Goal: Information Seeking & Learning: Learn about a topic

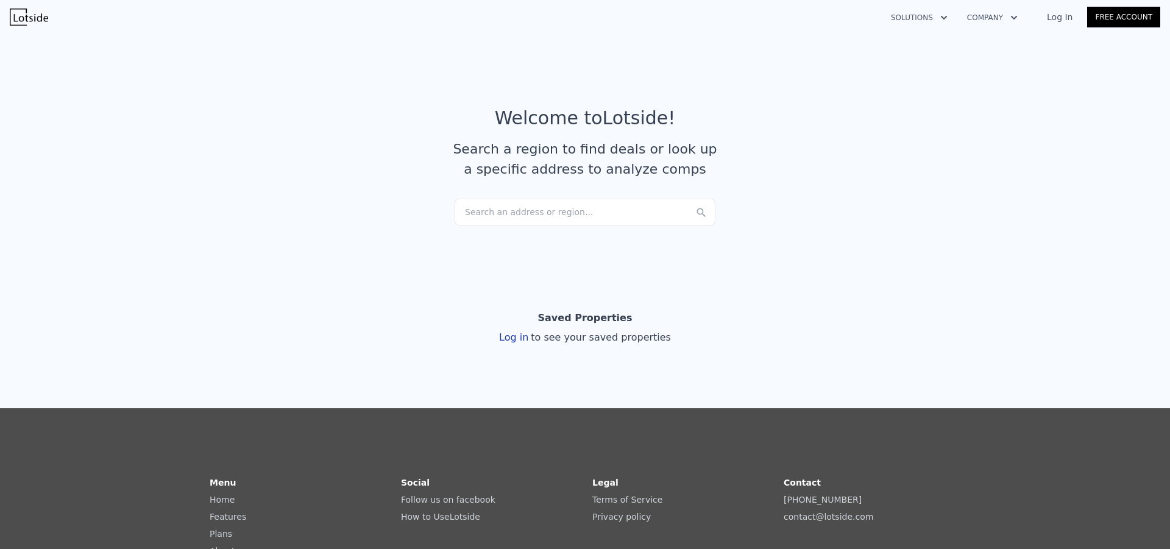
click at [500, 214] on div "Search an address or region..." at bounding box center [585, 212] width 261 height 27
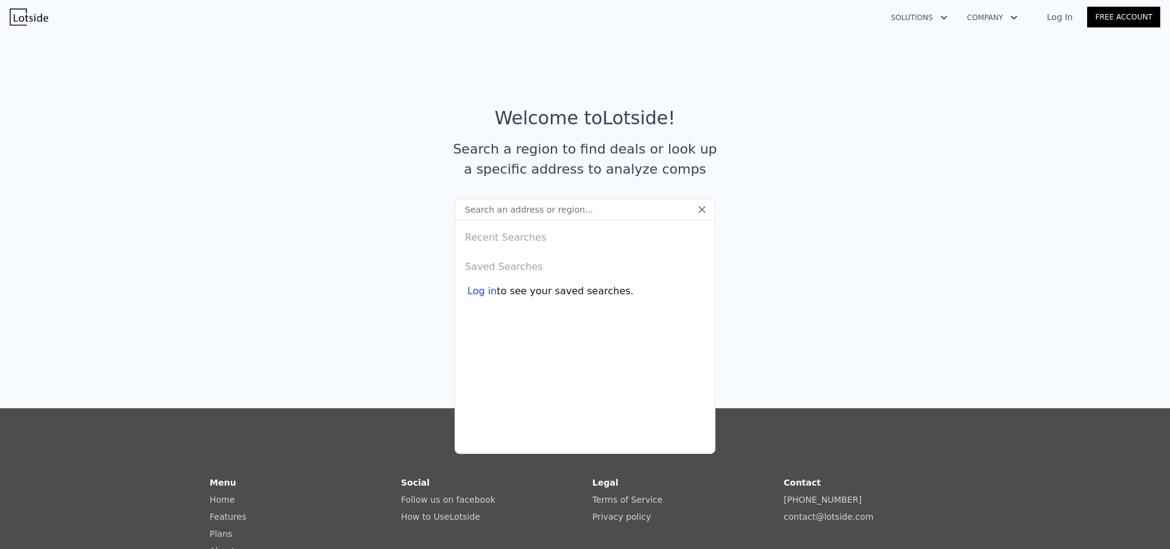
type input "[STREET_ADDRESS][PERSON_NAME][US_STATE]"
click at [324, 254] on section "Welcome to Lotside ! Search a region to find deals or look up a specific addres…" at bounding box center [585, 148] width 1170 height 238
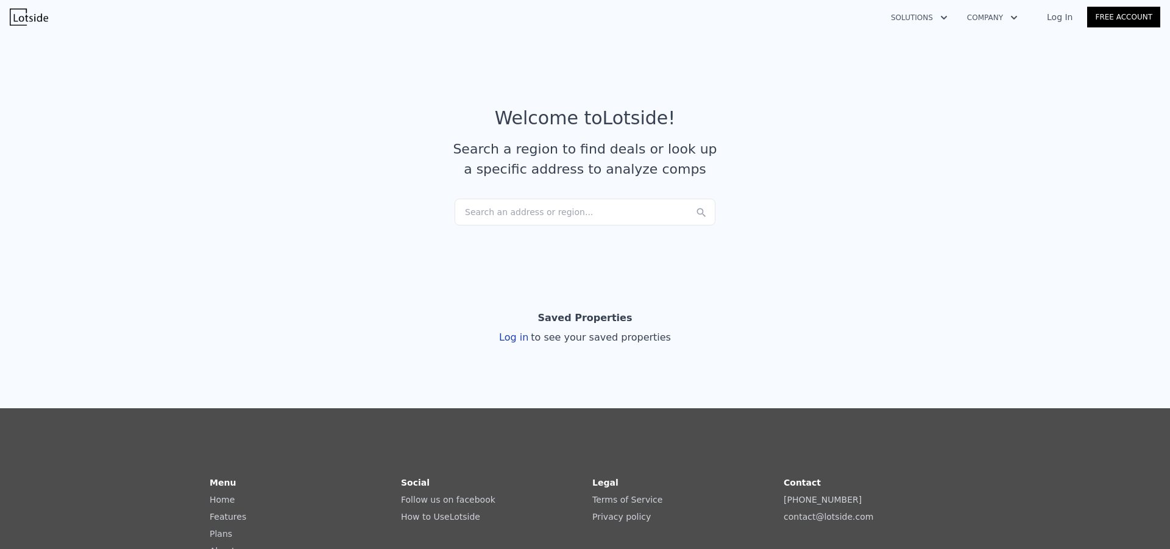
click at [579, 207] on div "Search an address or region..." at bounding box center [585, 212] width 261 height 27
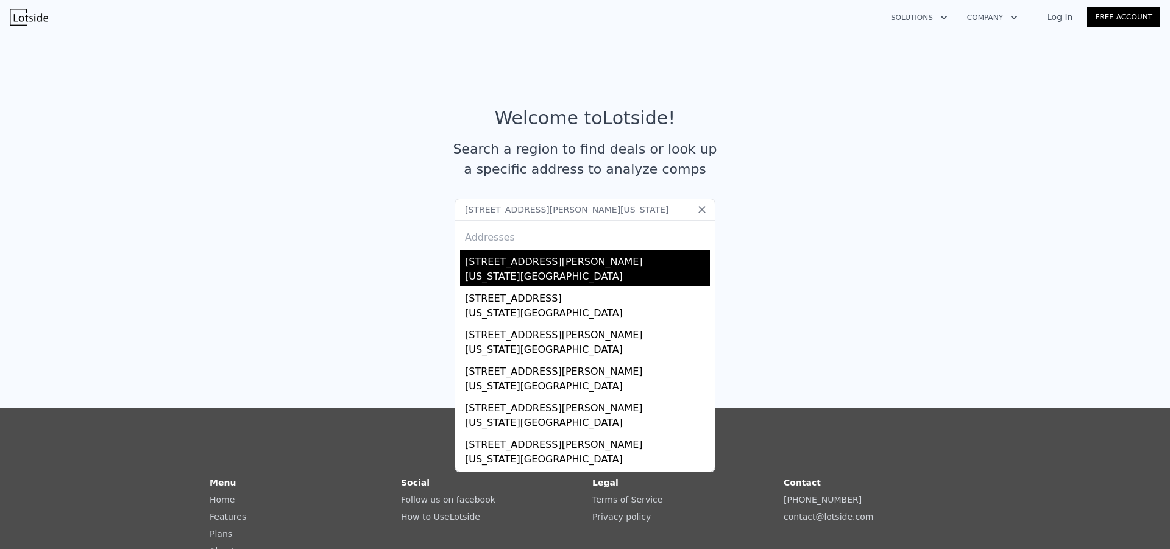
type input "[STREET_ADDRESS][PERSON_NAME][US_STATE]"
click at [539, 268] on div "[STREET_ADDRESS][PERSON_NAME]" at bounding box center [587, 260] width 245 height 20
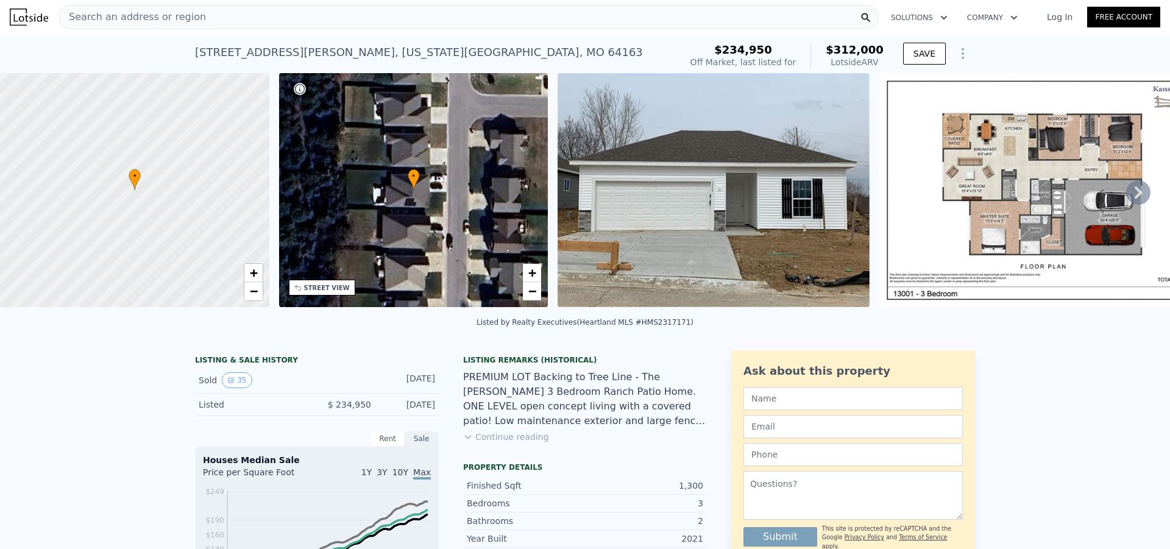
click at [480, 452] on div "Listing Remarks (Historical) PREMIUM LOT Backing to Tree Line - The [PERSON_NAM…" at bounding box center [585, 406] width 244 height 102
click at [473, 443] on button "Continue reading" at bounding box center [506, 437] width 86 height 12
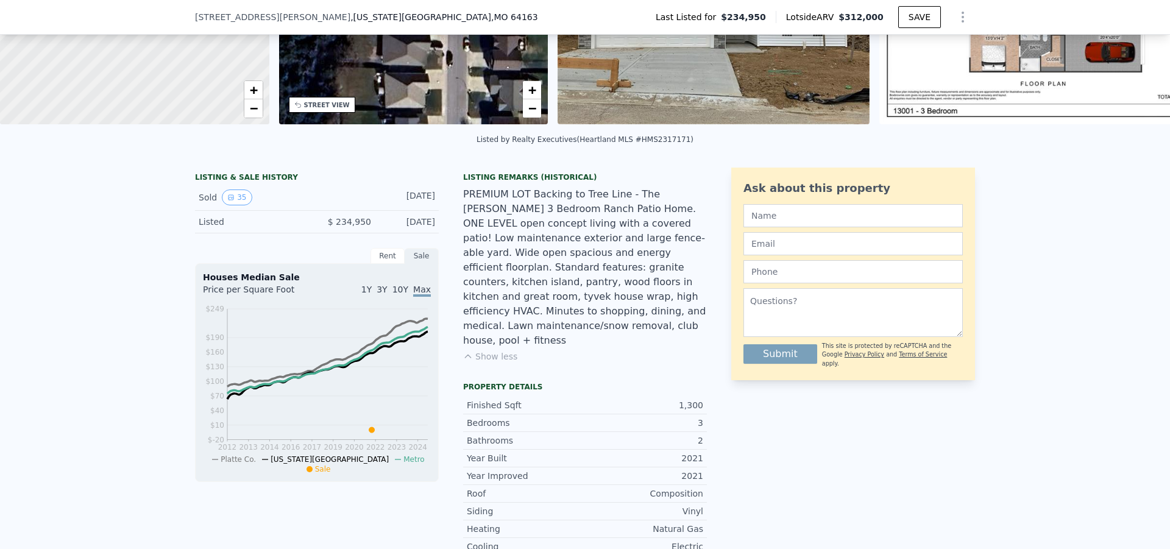
scroll to position [240, 0]
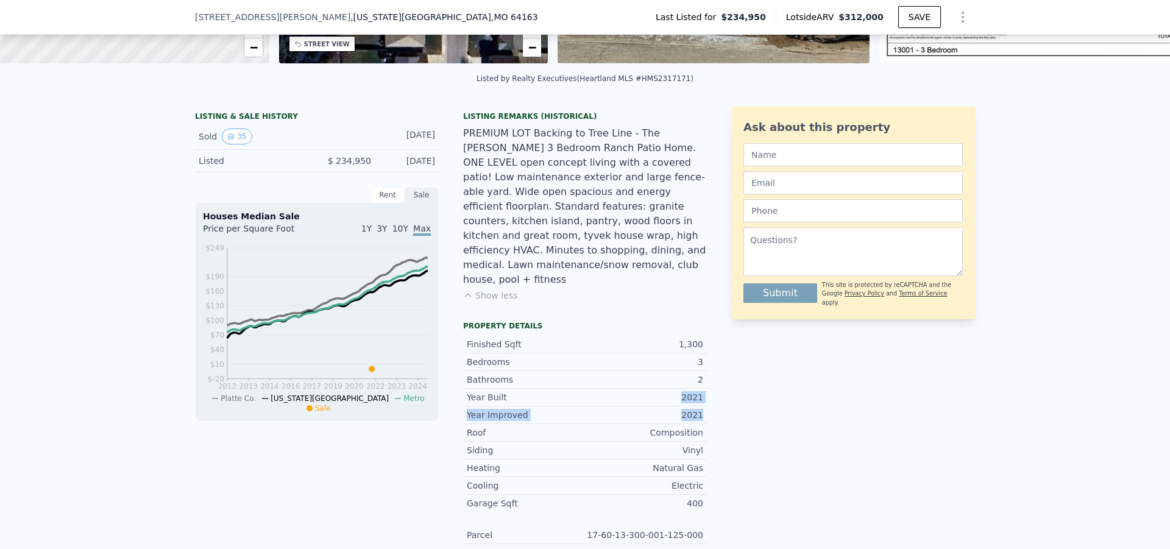
drag, startPoint x: 680, startPoint y: 377, endPoint x: 703, endPoint y: 407, distance: 37.7
click at [703, 402] on div "LISTING & SALE HISTORY Sold 35 [DATE] Listed $ 234,950 [DATE] Rent Sale Rent ov…" at bounding box center [585, 392] width 780 height 571
click at [704, 441] on div "LISTING & SALE HISTORY Sold 35 [DATE] Listed $ 234,950 [DATE] Rent Sale Rent ov…" at bounding box center [585, 392] width 780 height 571
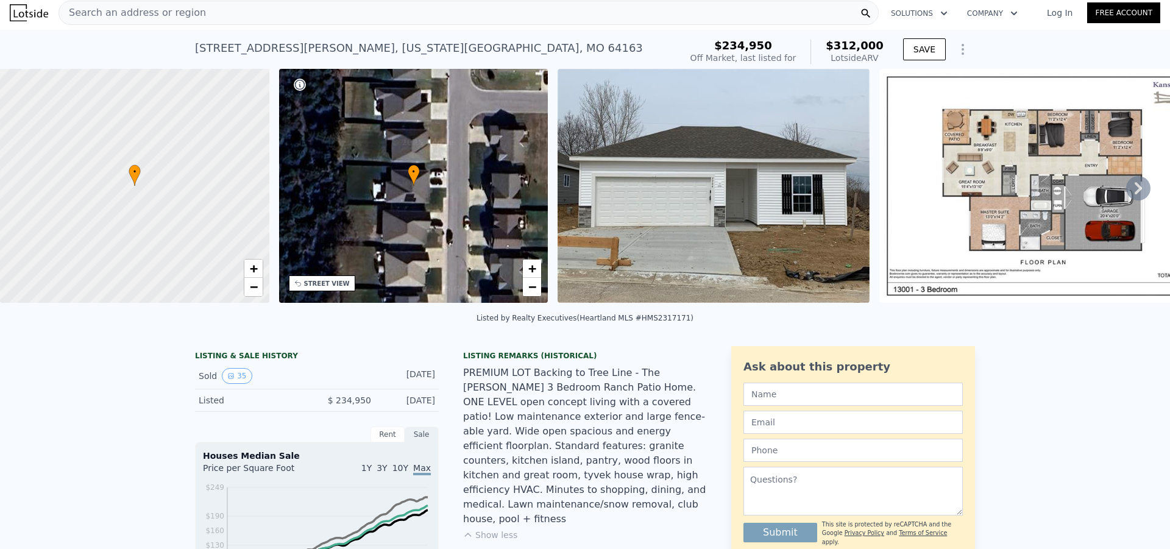
scroll to position [0, 0]
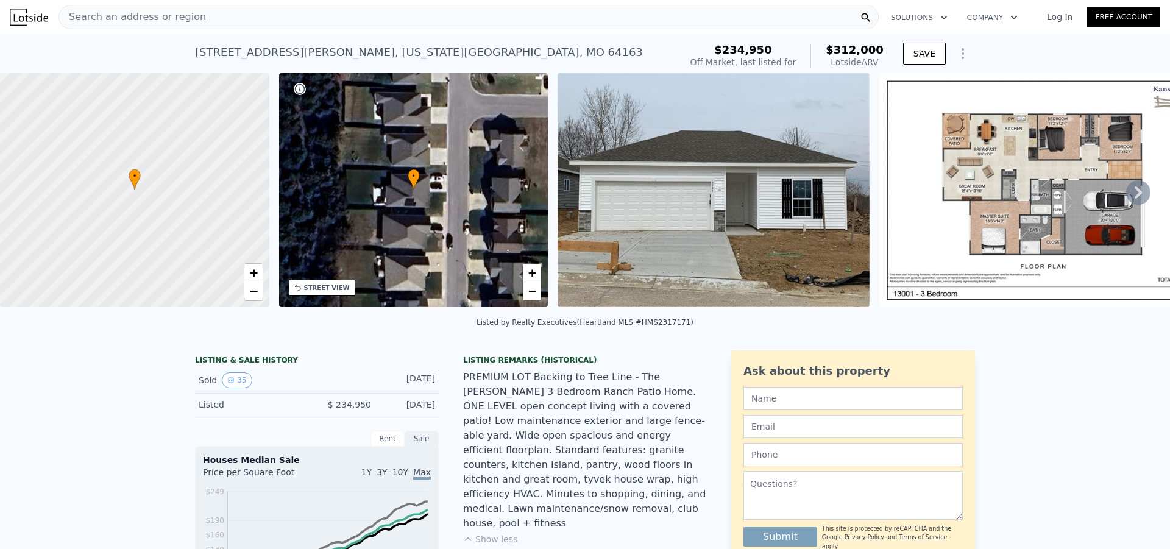
click at [240, 10] on div "Search an address or region" at bounding box center [469, 17] width 820 height 24
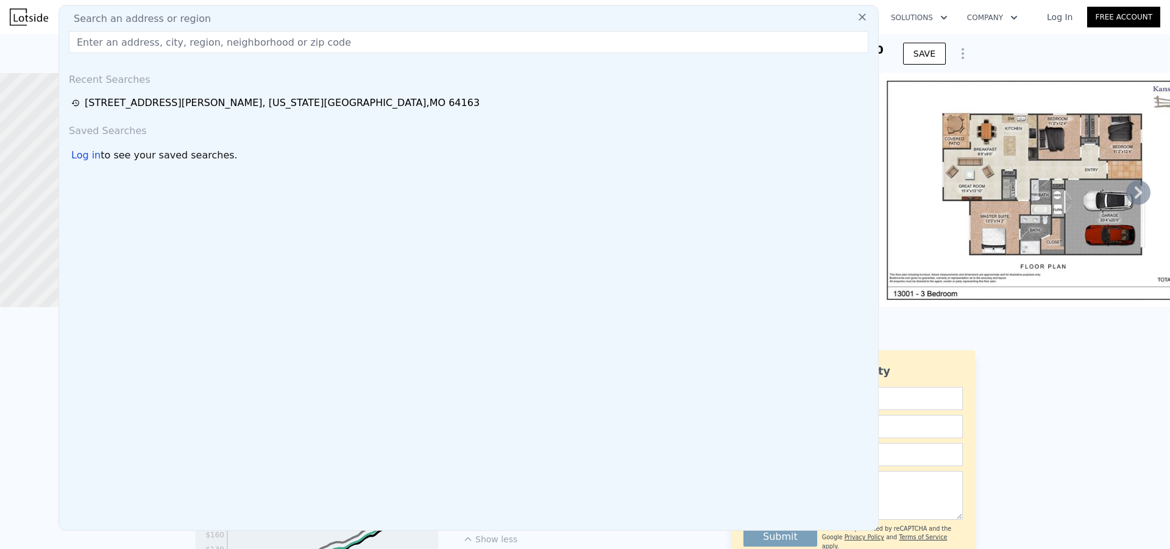
click at [235, 23] on div "Search an address or region" at bounding box center [469, 19] width 810 height 15
paste input "[STREET_ADDRESS][PERSON_NAME][US_STATE]"
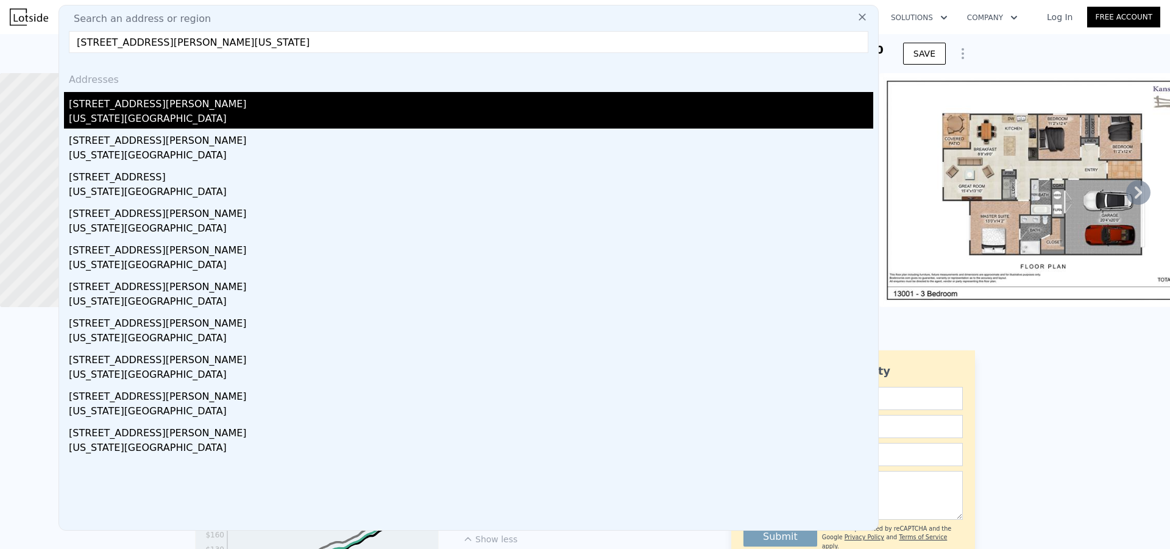
type input "[STREET_ADDRESS][PERSON_NAME][US_STATE]"
click at [109, 109] on div "[STREET_ADDRESS][PERSON_NAME]" at bounding box center [471, 102] width 805 height 20
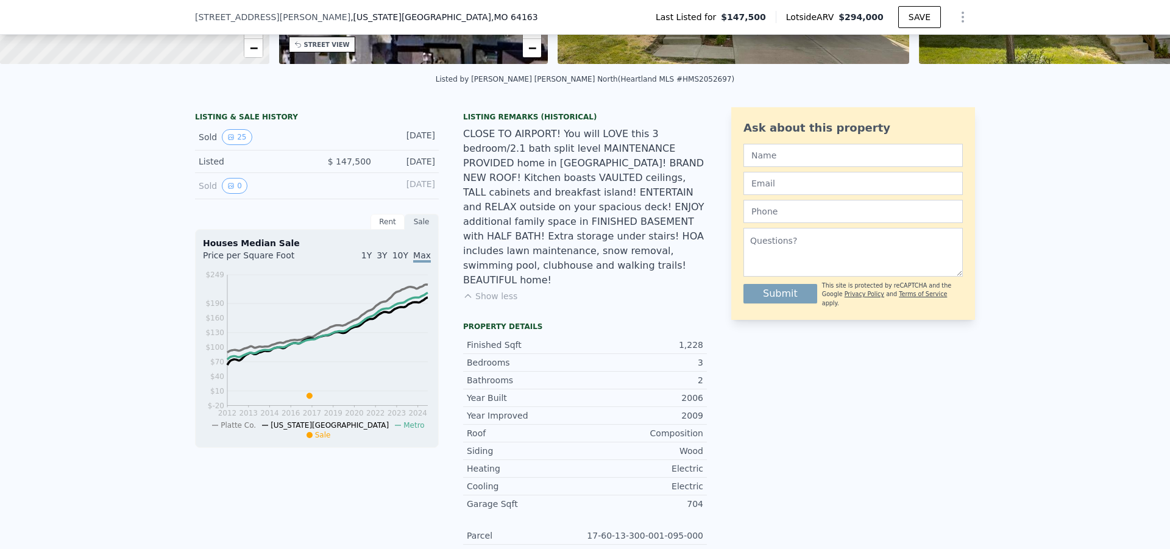
scroll to position [240, 0]
drag, startPoint x: 332, startPoint y: 167, endPoint x: 404, endPoint y: 175, distance: 71.8
click at [404, 173] on div "Listed $ 147,500 [DATE]" at bounding box center [317, 161] width 244 height 23
click at [639, 204] on div "CLOSE TO AIRPORT! You will LOVE this 3 bedroom/2.1 bath split level MAINTENANCE…" at bounding box center [585, 206] width 244 height 161
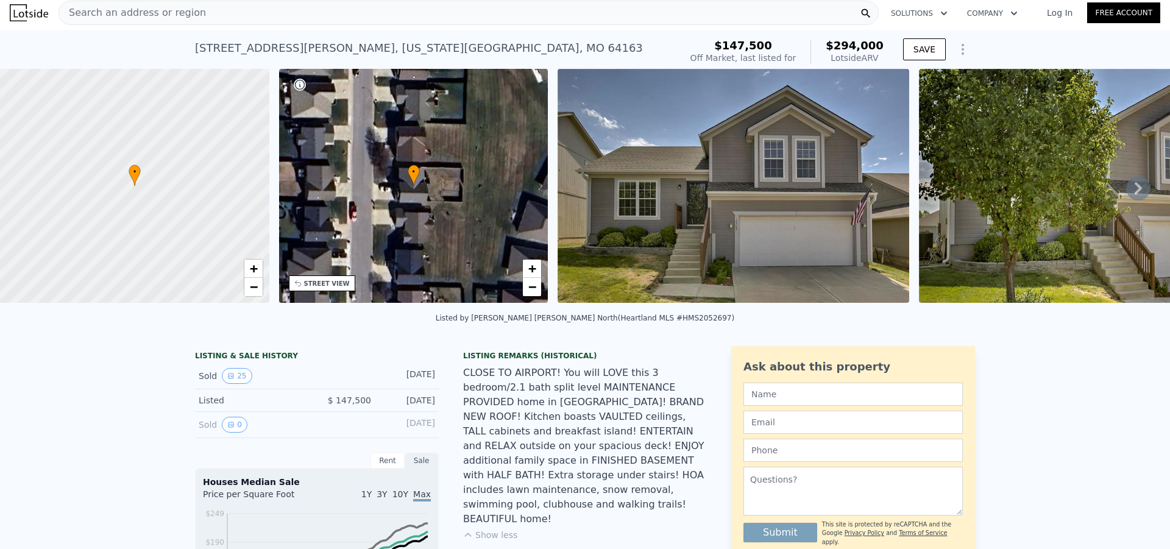
scroll to position [0, 0]
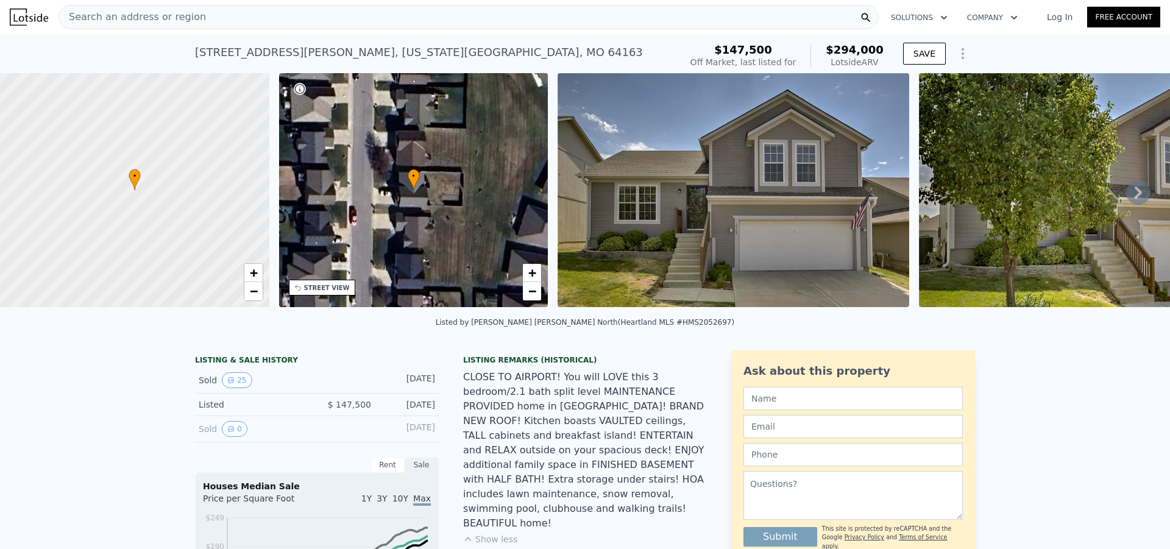
click at [204, 26] on div "Search an address or region" at bounding box center [469, 17] width 820 height 24
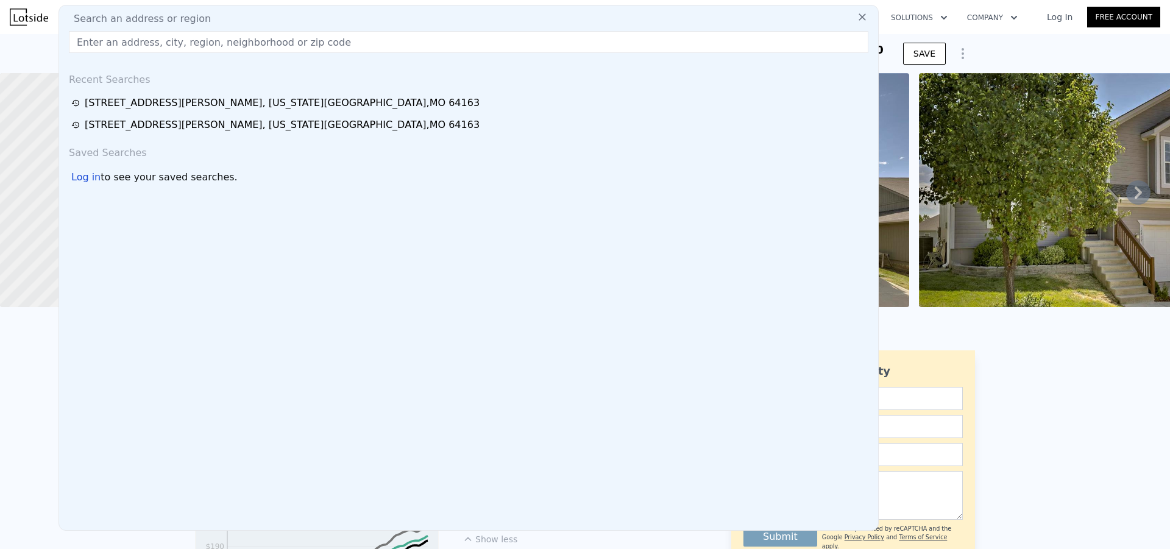
click at [360, 37] on input "text" at bounding box center [469, 42] width 800 height 22
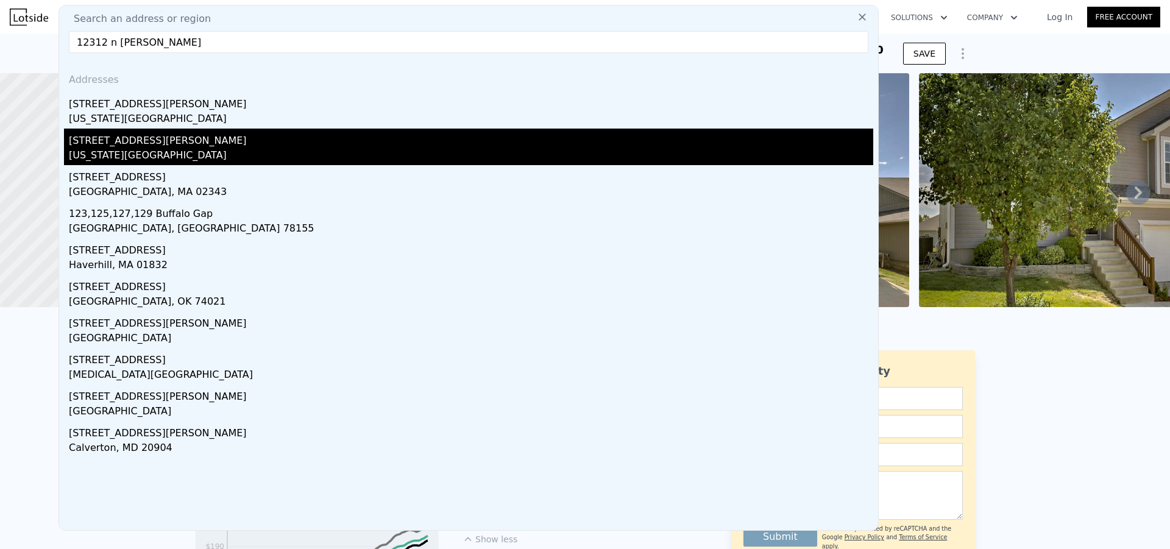
type input "12312 n [PERSON_NAME]"
click at [130, 146] on div "[STREET_ADDRESS][PERSON_NAME]" at bounding box center [471, 139] width 805 height 20
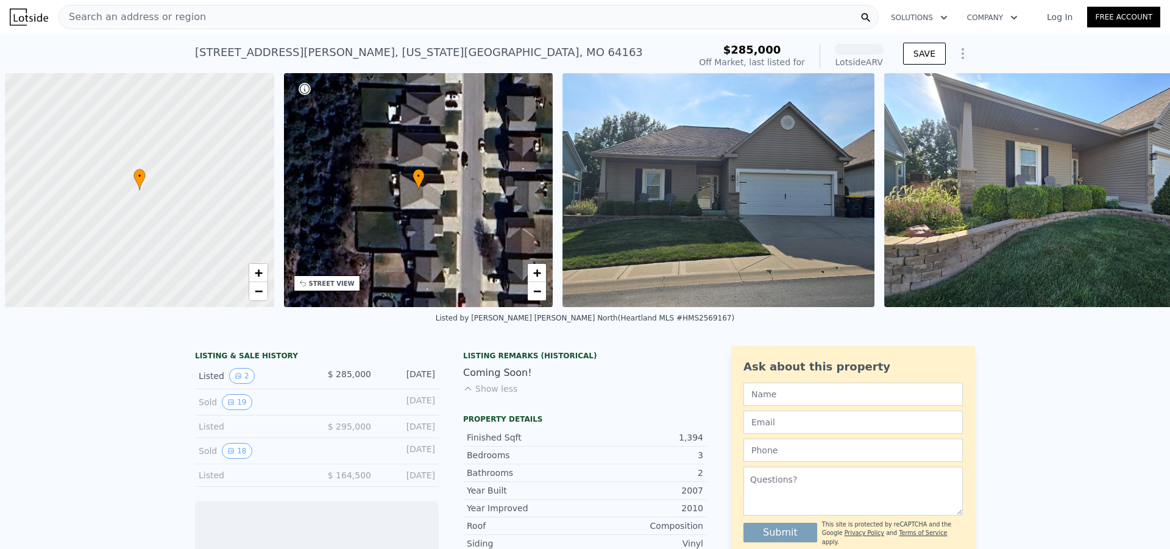
scroll to position [0, 5]
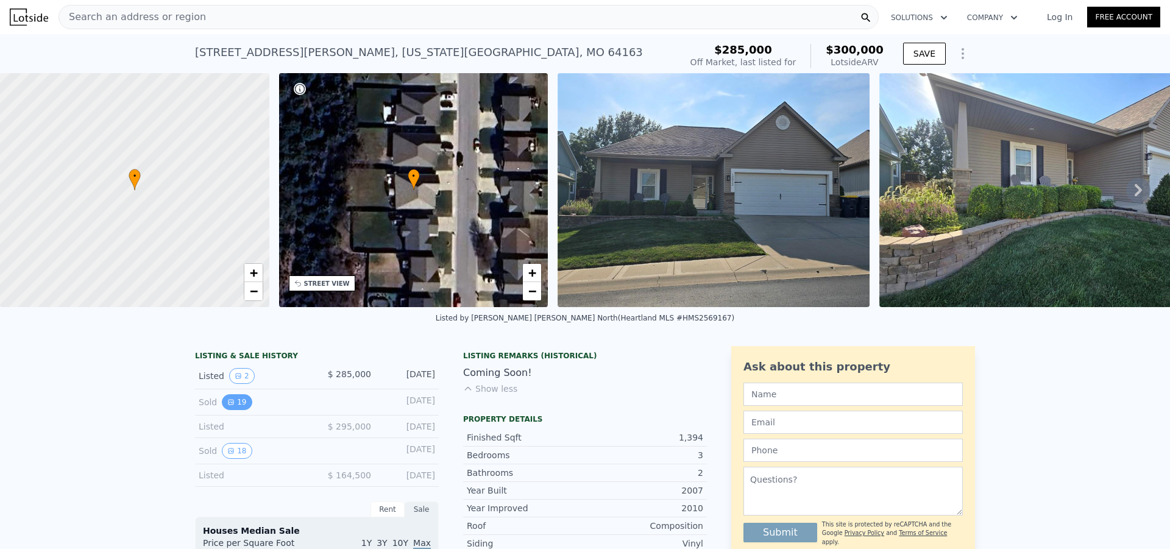
click at [227, 406] on icon "View historical data" at bounding box center [230, 402] width 7 height 7
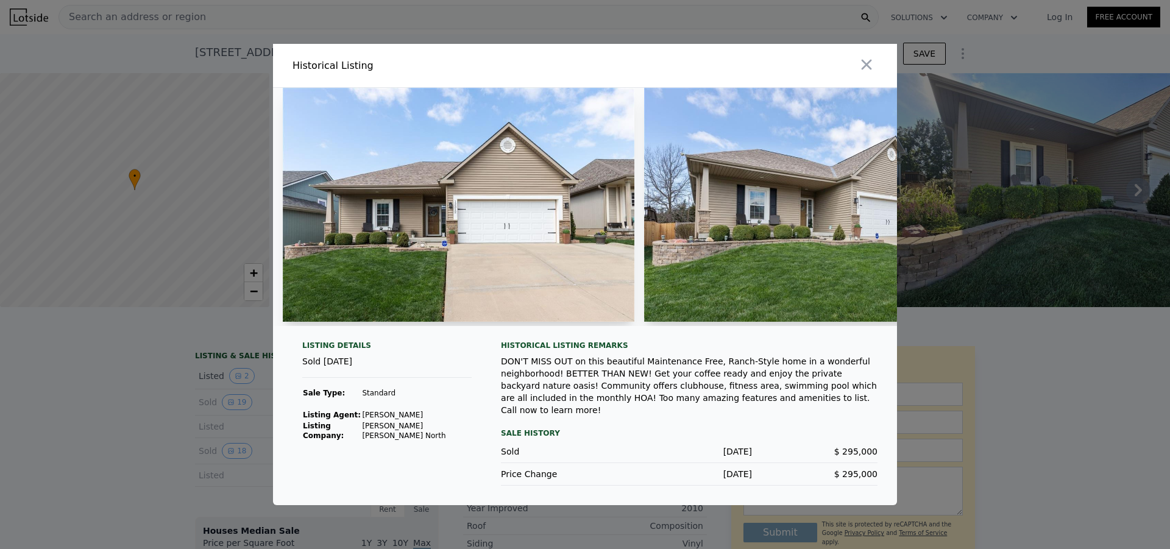
click at [444, 230] on img at bounding box center [459, 205] width 352 height 234
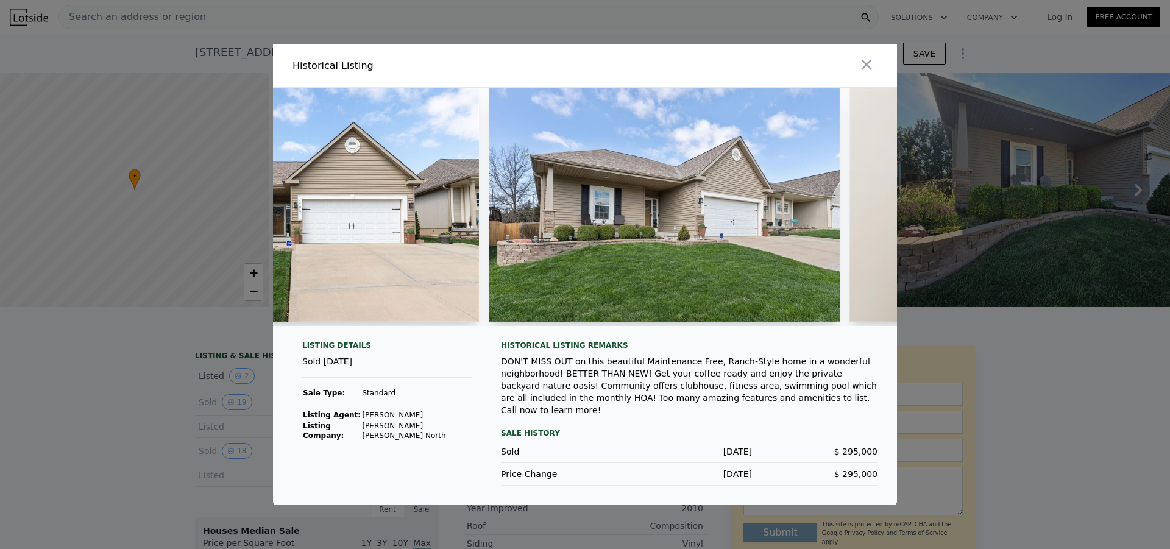
scroll to position [0, 183]
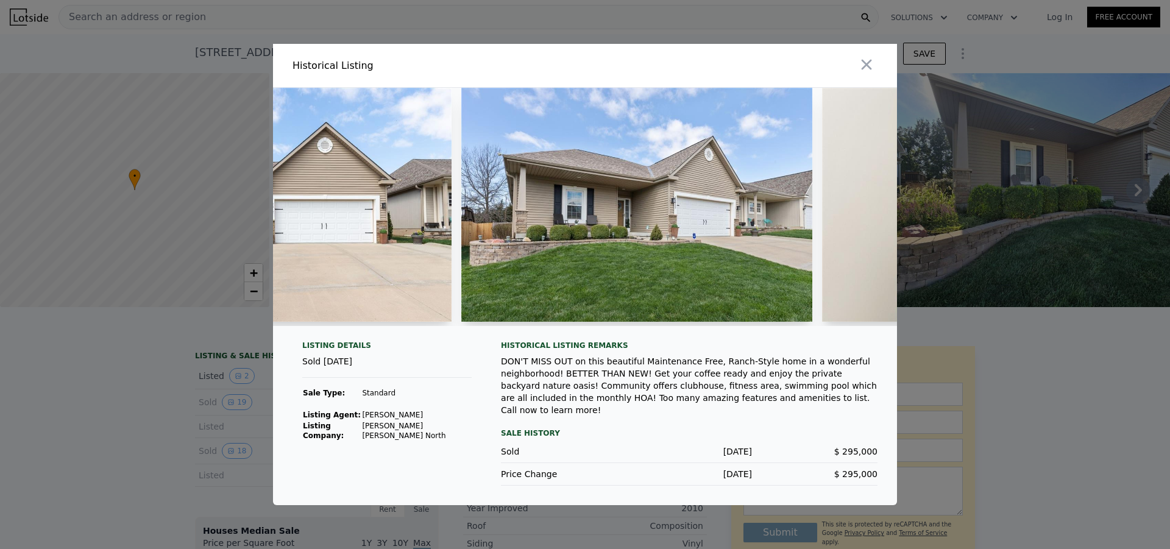
drag, startPoint x: 381, startPoint y: 337, endPoint x: 388, endPoint y: 332, distance: 8.7
click at [411, 332] on div at bounding box center [585, 212] width 624 height 248
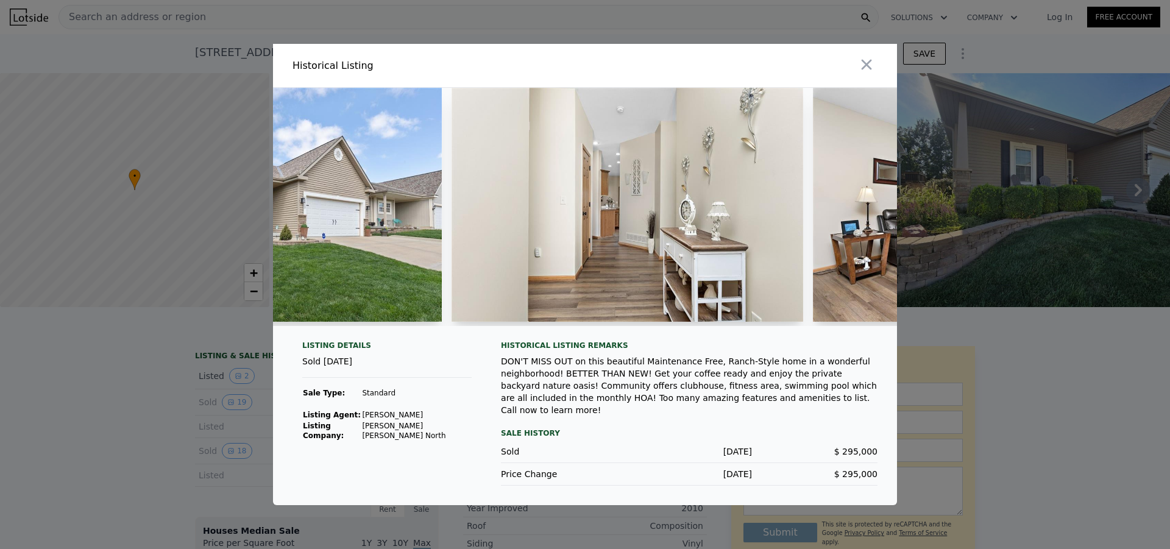
scroll to position [0, 577]
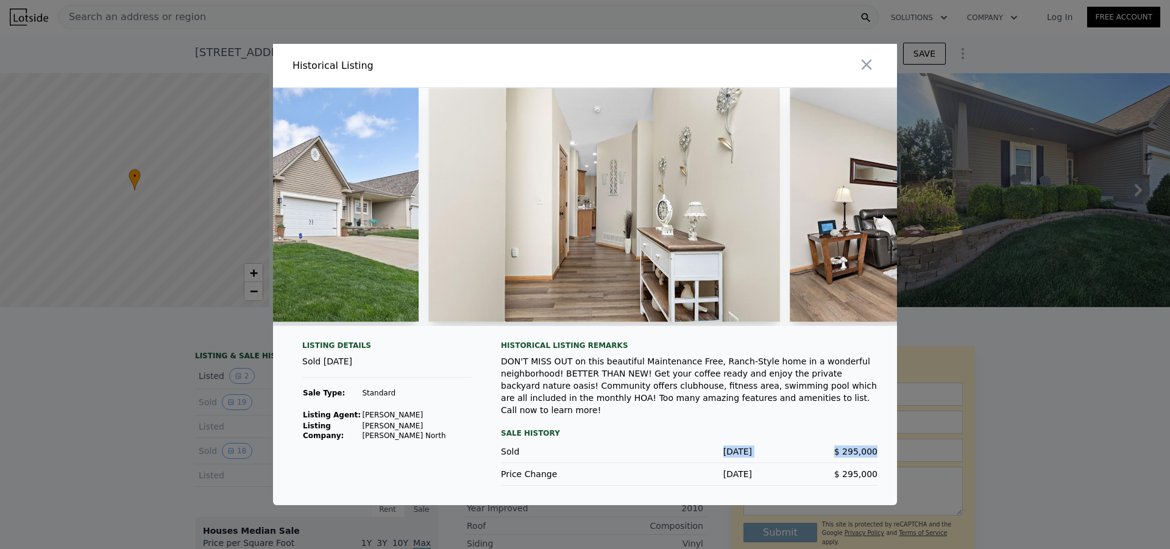
drag, startPoint x: 700, startPoint y: 452, endPoint x: 885, endPoint y: 450, distance: 185.3
click at [885, 450] on div "Listing Details Sold [DATE] Sale Type: Standard Listing Agent: [PERSON_NAME] Li…" at bounding box center [585, 423] width 624 height 165
click at [812, 441] on div "Sold [DATE] $ 295,000" at bounding box center [689, 452] width 377 height 23
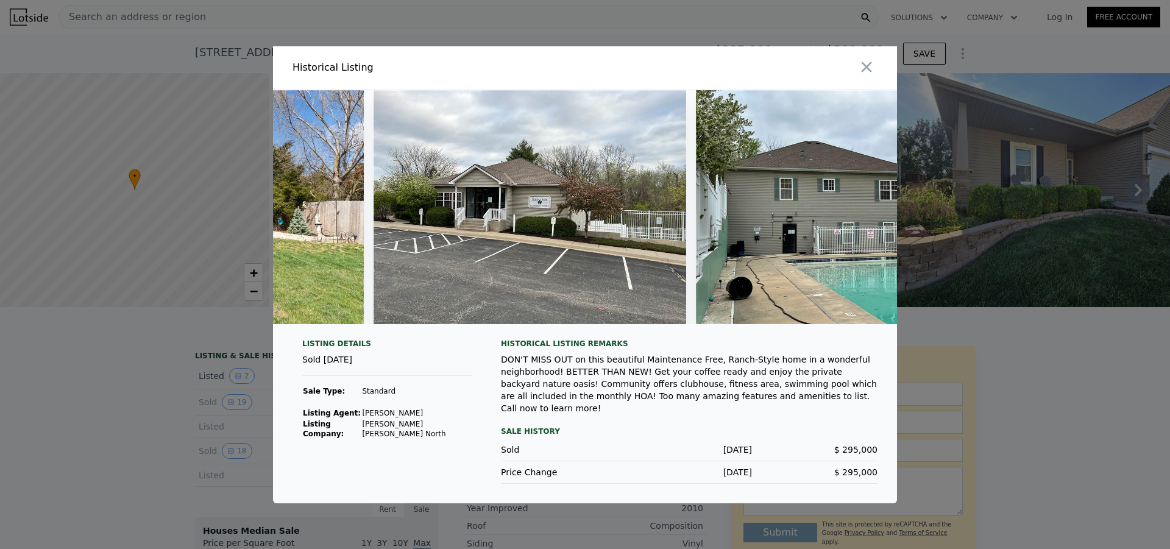
scroll to position [0, 6182]
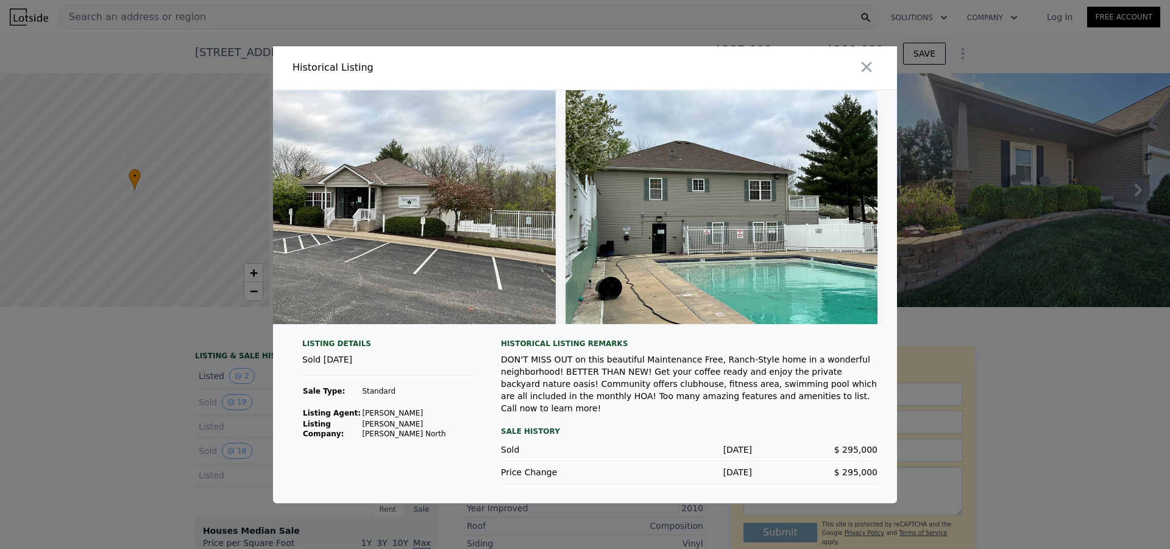
drag, startPoint x: 1016, startPoint y: 325, endPoint x: 917, endPoint y: 249, distance: 125.2
click at [1016, 324] on div at bounding box center [585, 274] width 1170 height 549
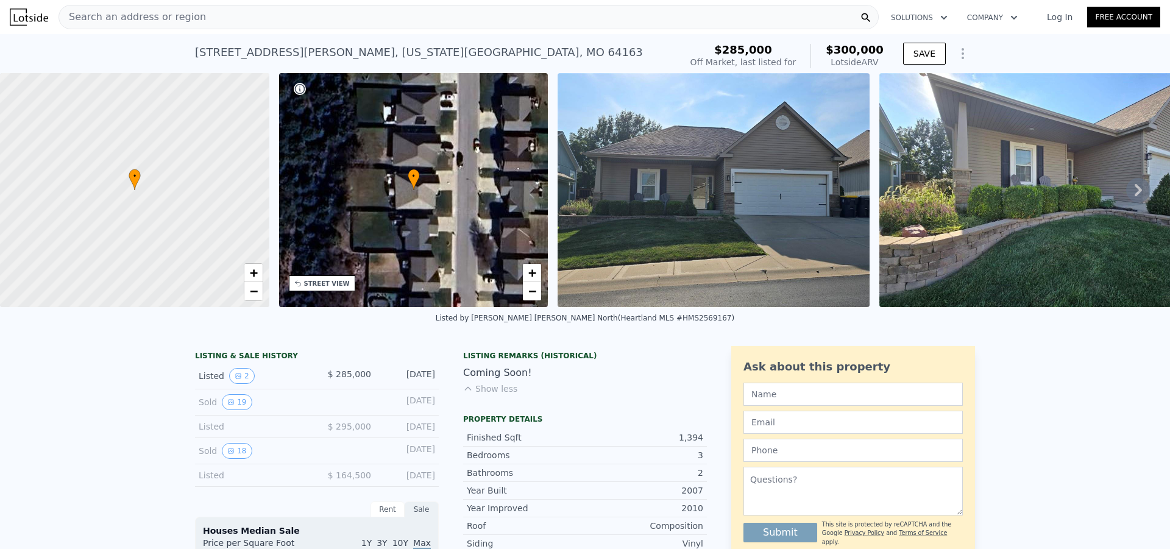
drag, startPoint x: 116, startPoint y: 450, endPoint x: 160, endPoint y: 205, distance: 249.1
click at [177, 16] on span "Search an address or region" at bounding box center [132, 17] width 147 height 15
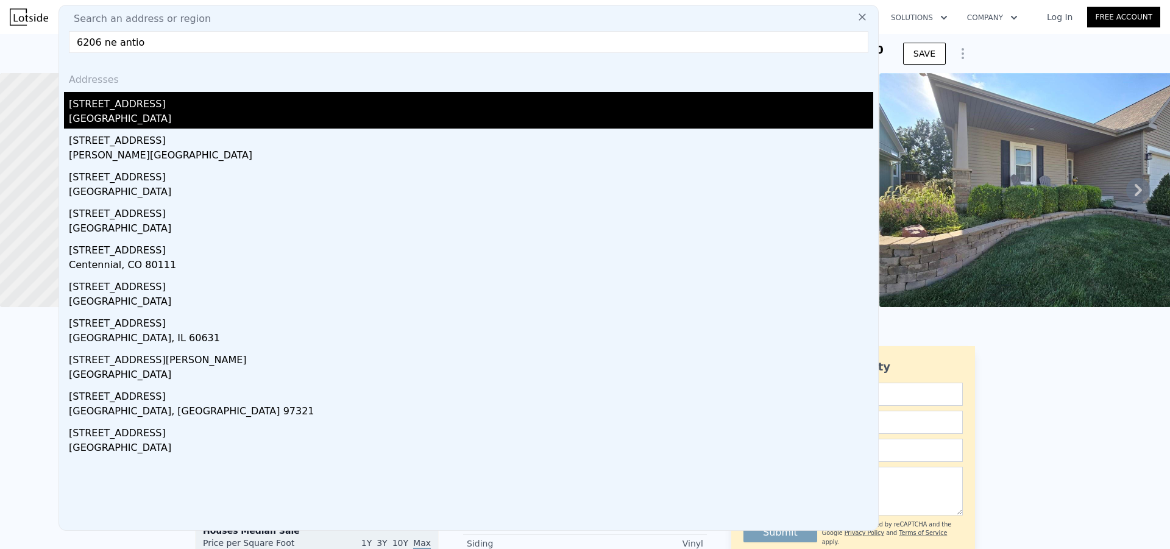
type input "6206 ne antio"
click at [163, 119] on div "[GEOGRAPHIC_DATA]" at bounding box center [471, 120] width 805 height 17
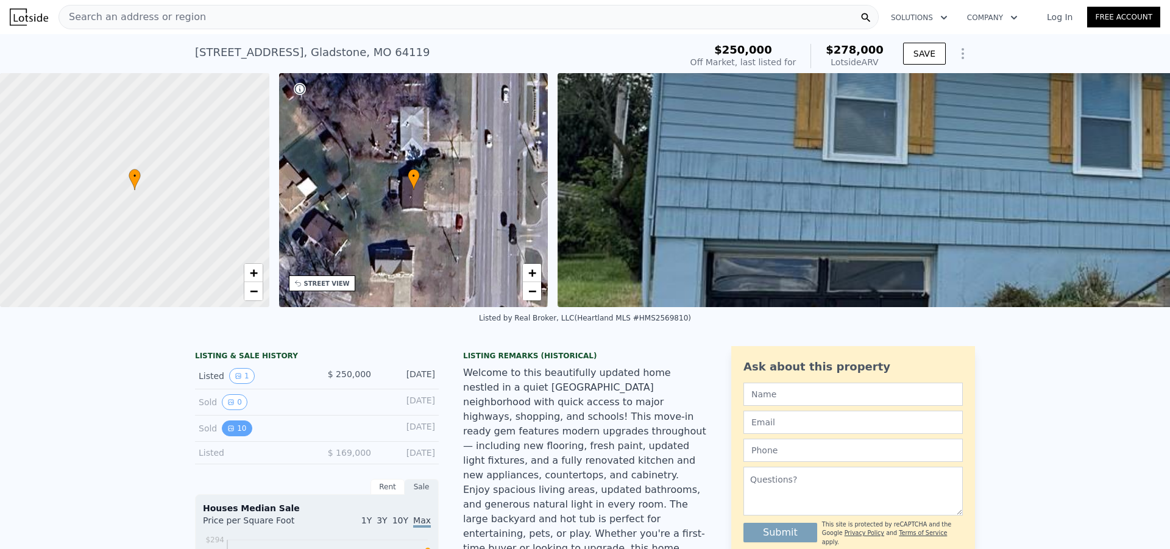
click at [229, 431] on icon "View historical data" at bounding box center [231, 428] width 5 height 5
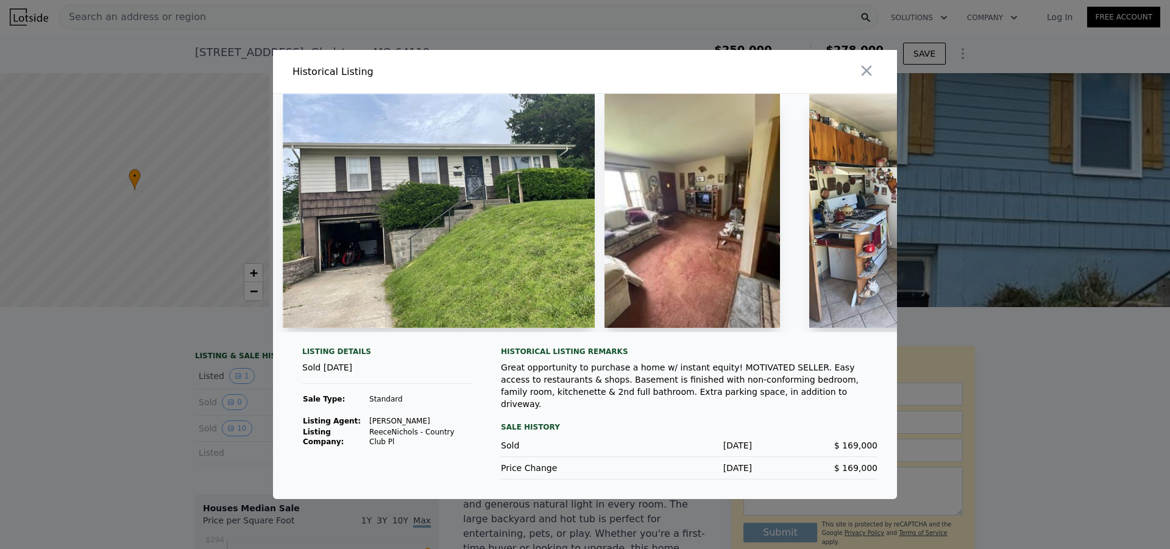
drag, startPoint x: 411, startPoint y: 344, endPoint x: 368, endPoint y: 229, distance: 123.4
click at [549, 313] on div at bounding box center [585, 218] width 624 height 248
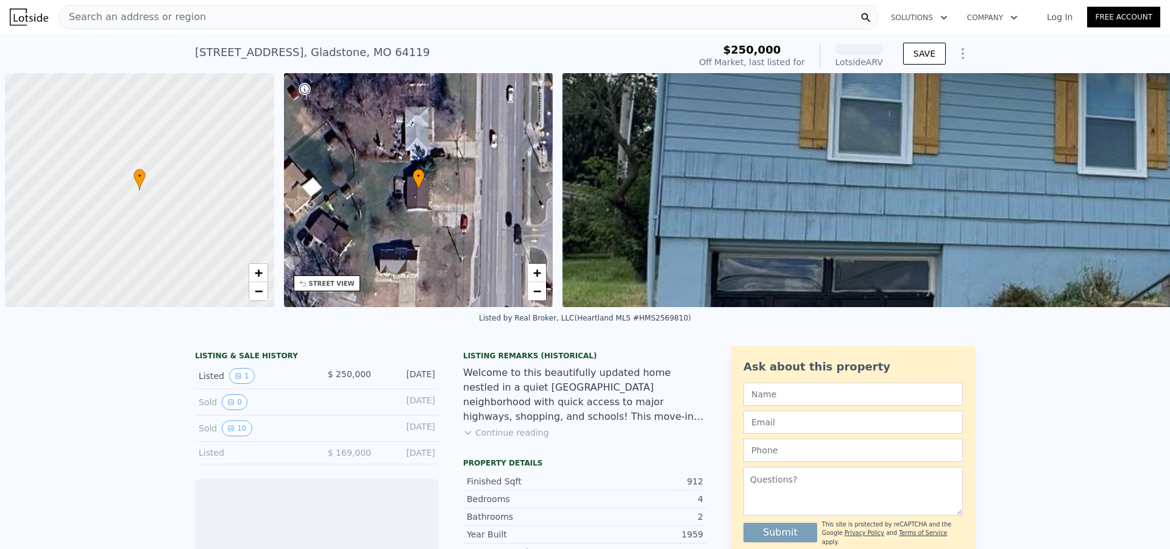
scroll to position [0, 5]
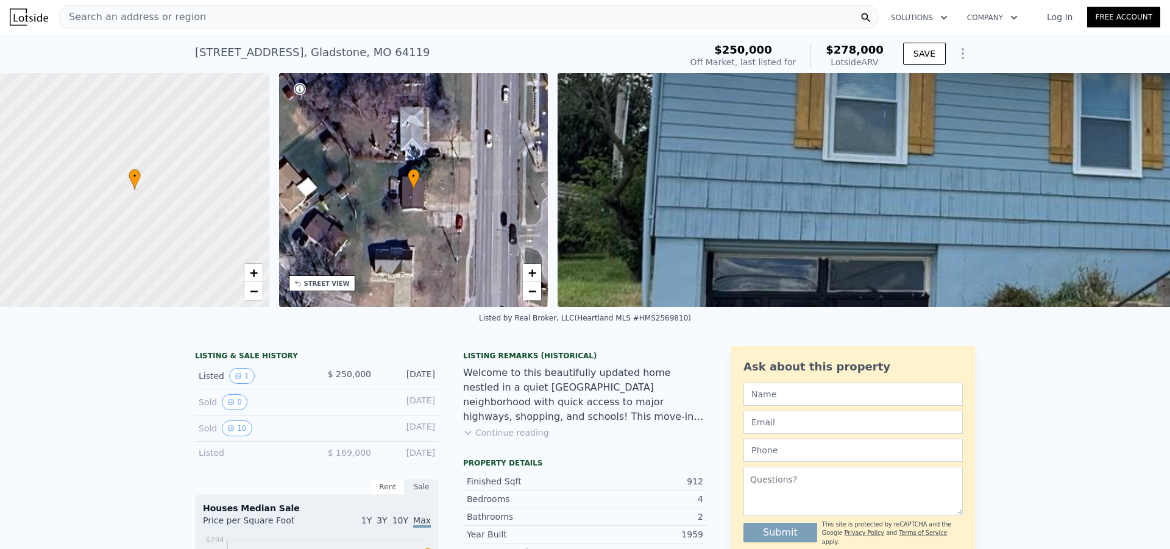
click at [169, 7] on div "Search an address or region" at bounding box center [132, 16] width 147 height 23
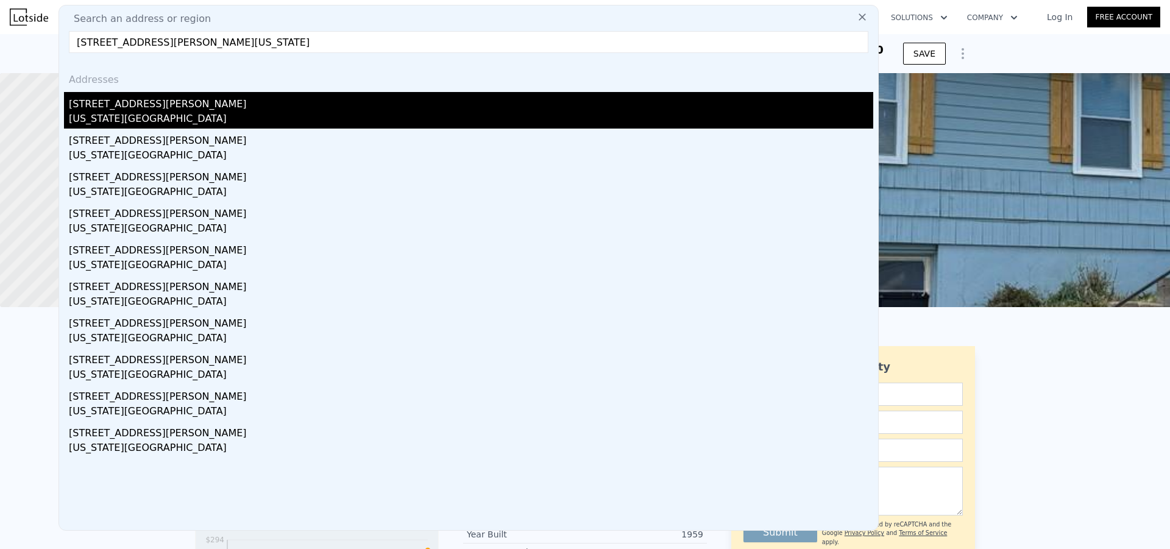
type input "12312 N Atkins Ave, Kansas City, MO 64163"
click at [151, 105] on div "[STREET_ADDRESS][PERSON_NAME]" at bounding box center [471, 102] width 805 height 20
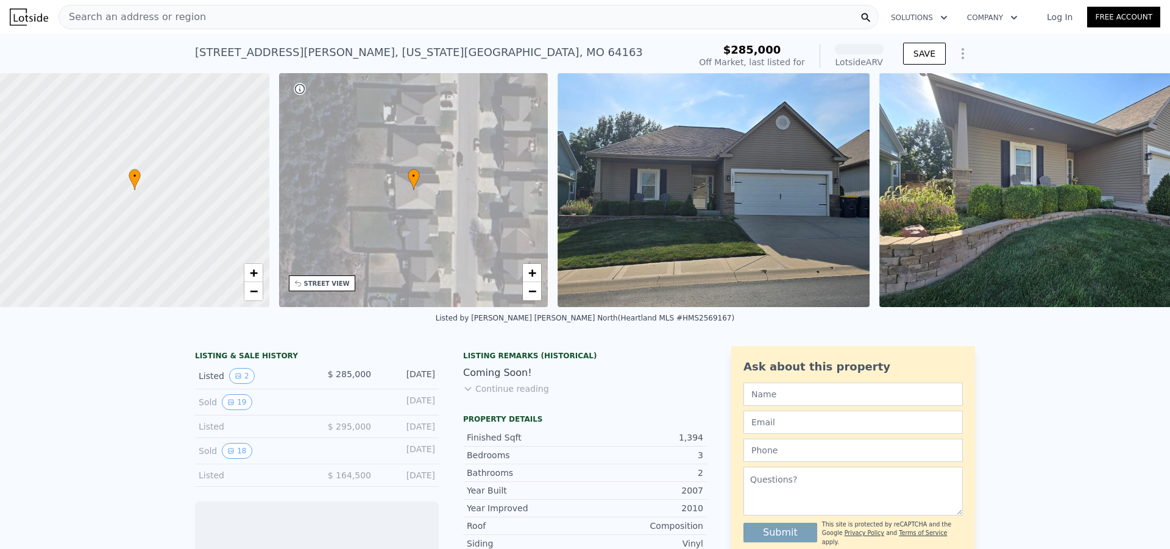
scroll to position [0, 5]
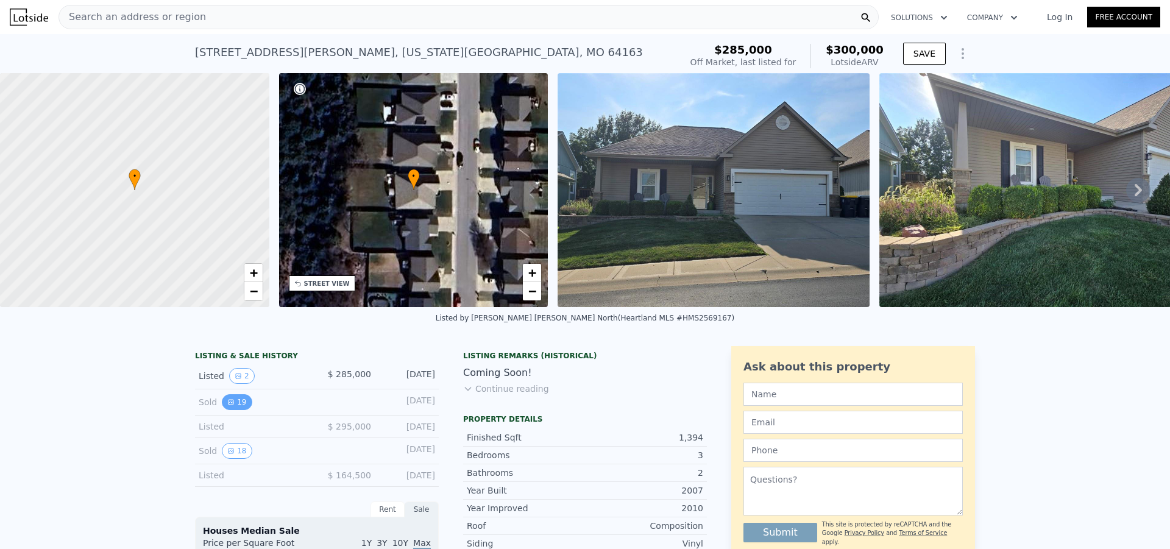
click at [230, 409] on button "19" at bounding box center [237, 402] width 30 height 16
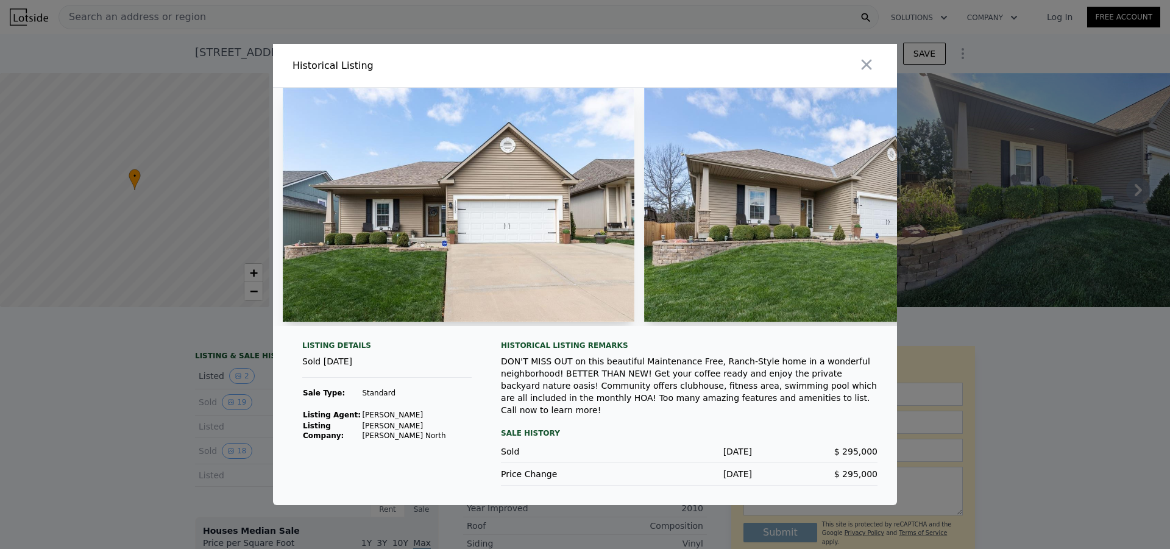
drag, startPoint x: 355, startPoint y: 336, endPoint x: 402, endPoint y: 336, distance: 46.3
click at [393, 336] on div at bounding box center [585, 212] width 624 height 248
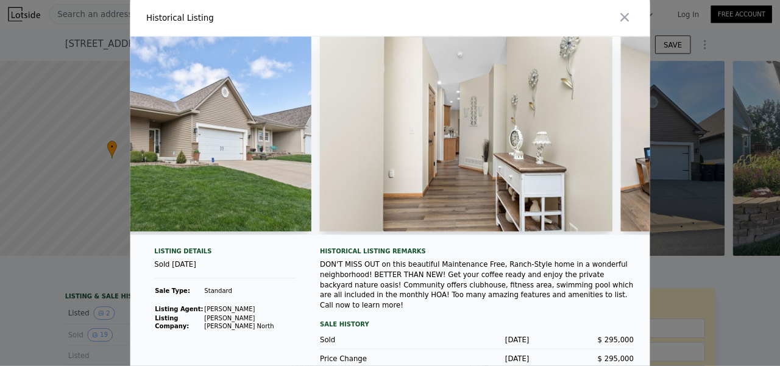
scroll to position [0, 505]
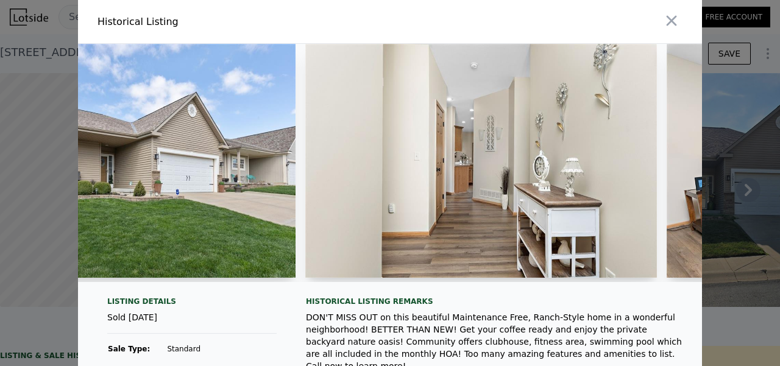
click at [402, 334] on div "DON'T MISS OUT on this beautiful Maintenance Free, Ranch-Style home in a wonder…" at bounding box center [494, 341] width 377 height 61
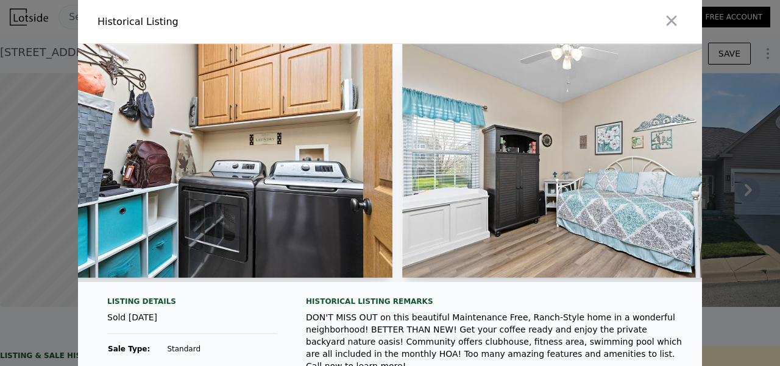
scroll to position [0, 4065]
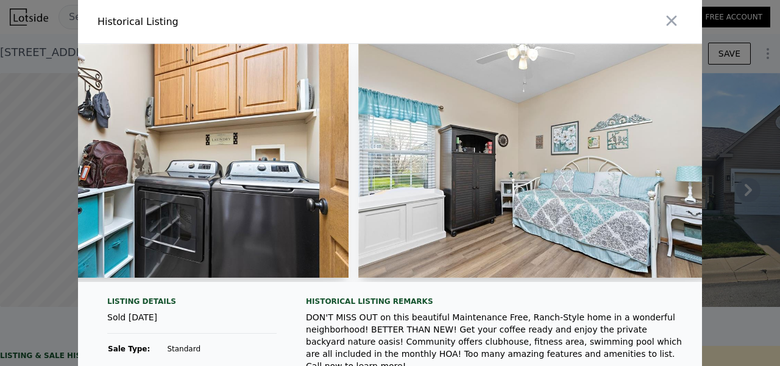
click at [755, 200] on div at bounding box center [390, 183] width 780 height 366
